Goal: Navigation & Orientation: Understand site structure

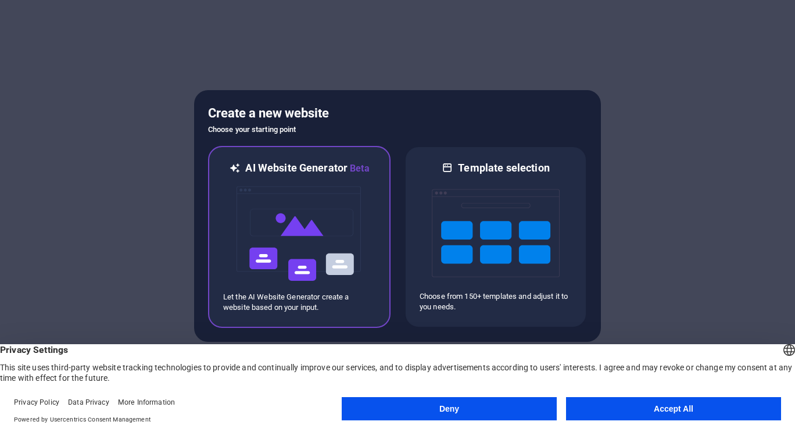
click at [303, 231] on img at bounding box center [299, 234] width 128 height 116
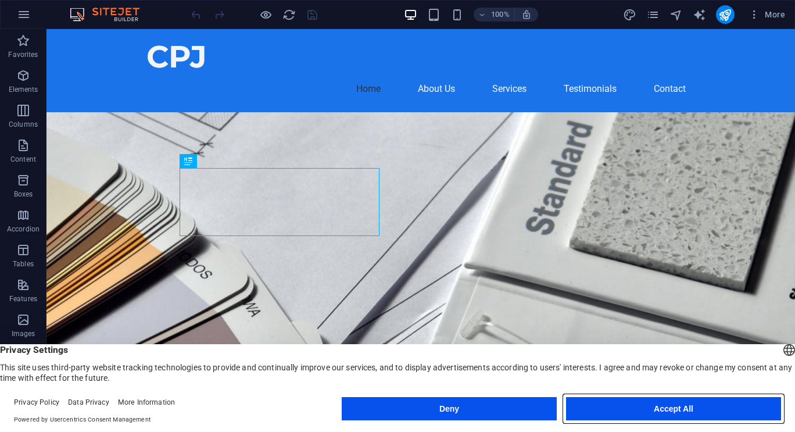
click at [651, 413] on button "Accept All" at bounding box center [673, 408] width 215 height 23
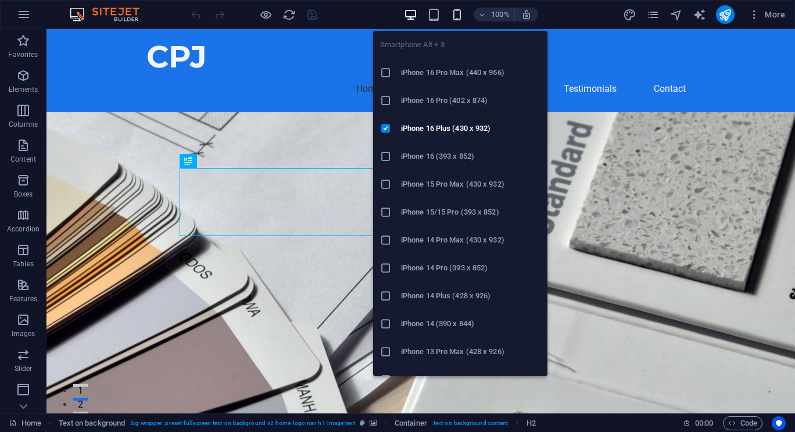
click at [456, 13] on icon "button" at bounding box center [457, 14] width 13 height 13
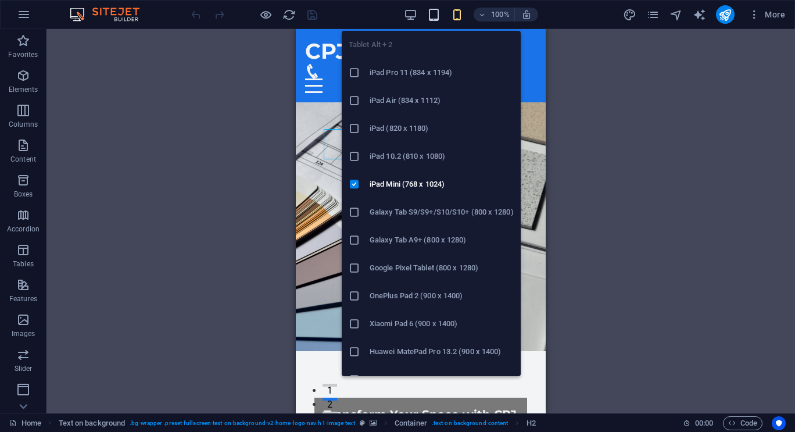
click at [431, 15] on icon "button" at bounding box center [433, 14] width 13 height 13
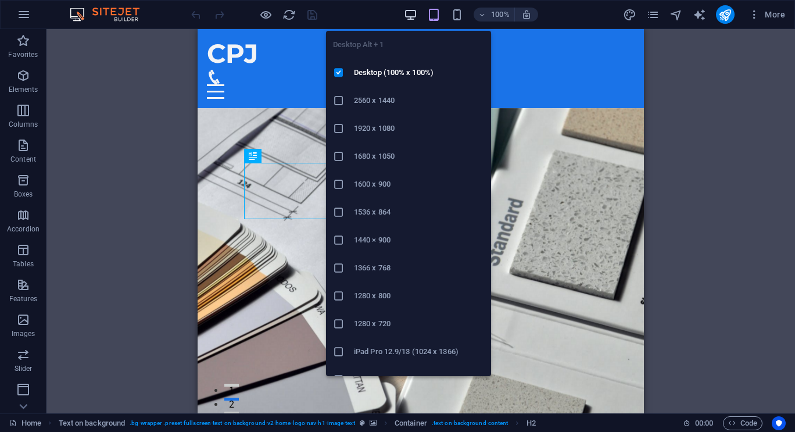
click at [412, 14] on icon "button" at bounding box center [410, 14] width 13 height 13
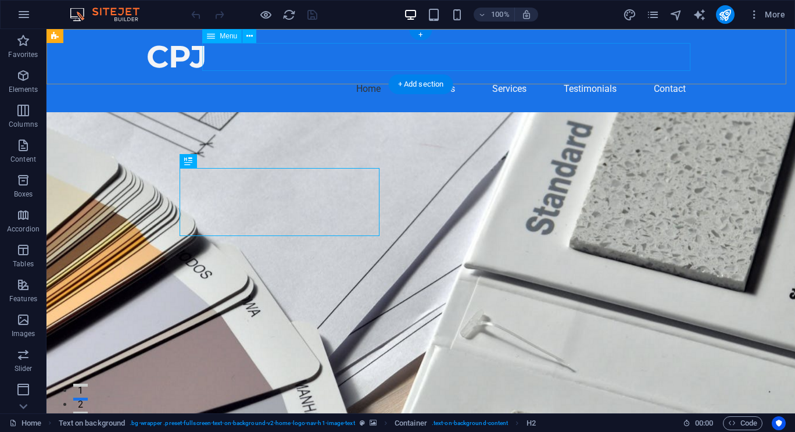
click at [501, 75] on nav "Home About Us Services Testimonials Contact" at bounding box center [421, 89] width 549 height 28
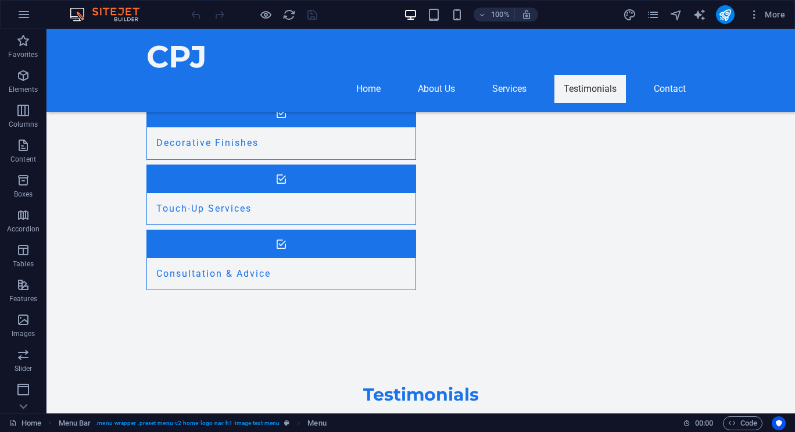
scroll to position [1523, 0]
